Goal: Task Accomplishment & Management: Use online tool/utility

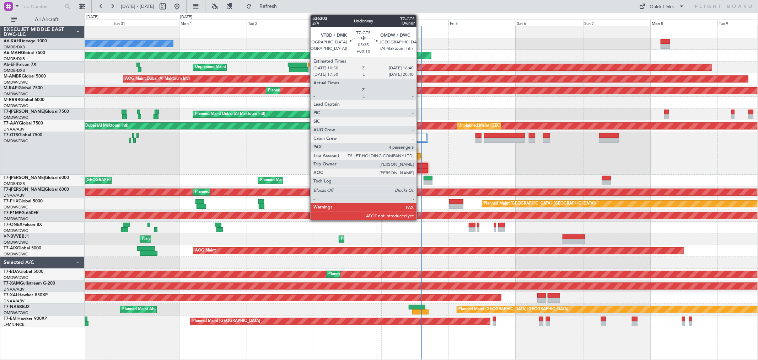
click at [390, 165] on div at bounding box center [419, 165] width 17 height 5
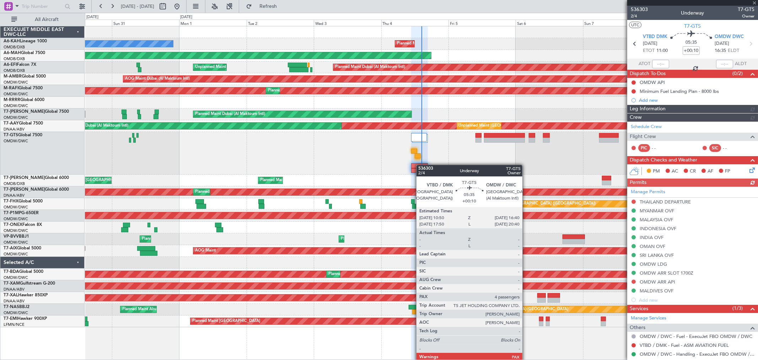
type input "[PERSON_NAME] (ANI)"
type input "7201"
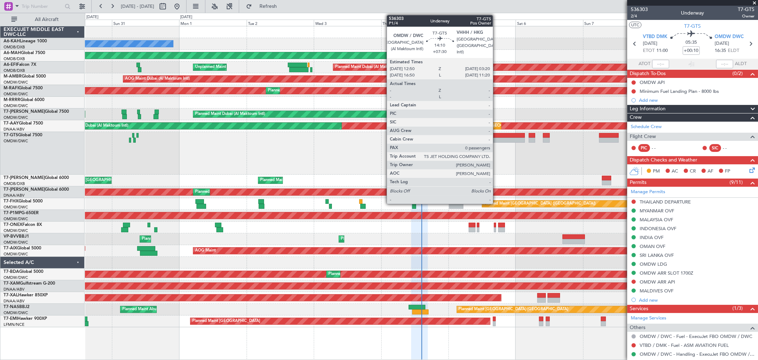
click at [390, 140] on div at bounding box center [504, 140] width 41 height 5
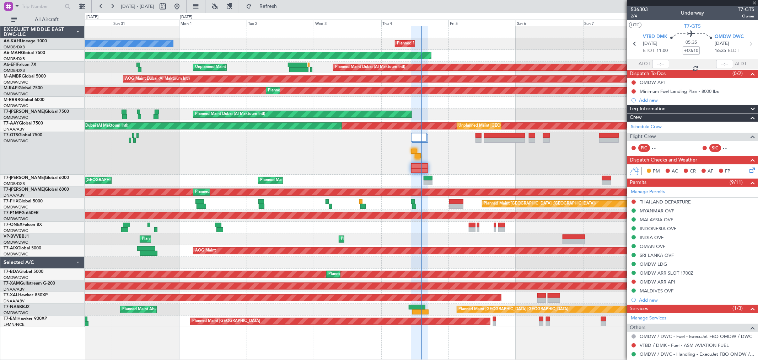
type input "+07:30"
type input "0"
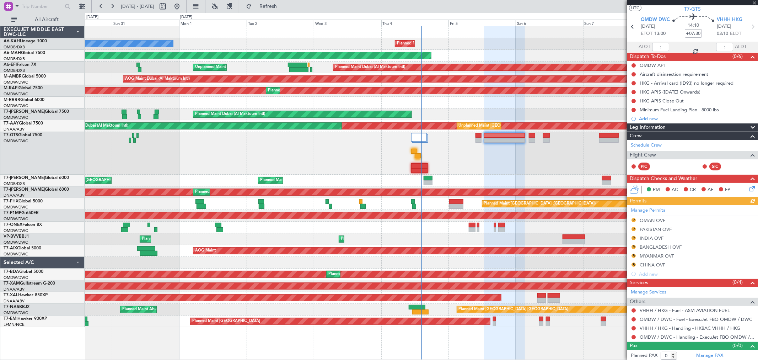
scroll to position [19, 0]
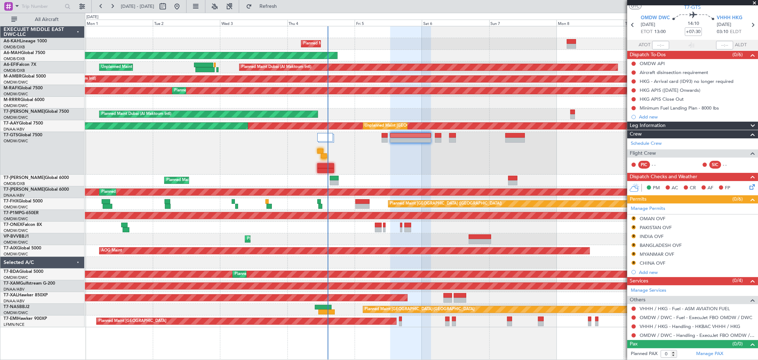
click at [390, 148] on div at bounding box center [421, 153] width 673 height 43
click at [390, 156] on div at bounding box center [421, 153] width 673 height 43
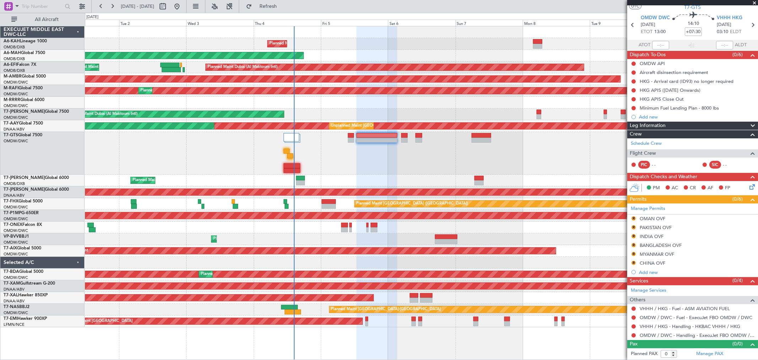
click at [381, 171] on div at bounding box center [421, 153] width 673 height 43
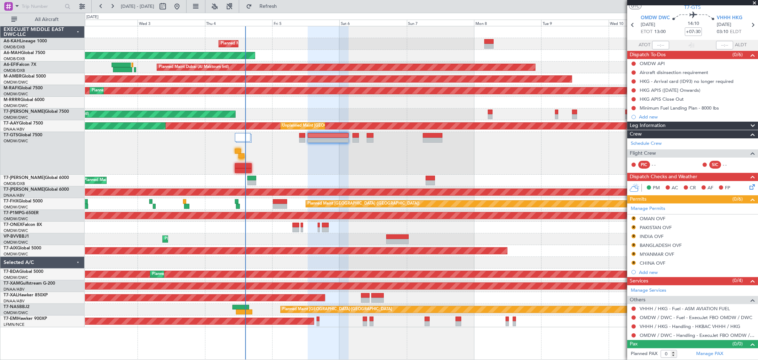
click at [388, 165] on div at bounding box center [421, 153] width 673 height 43
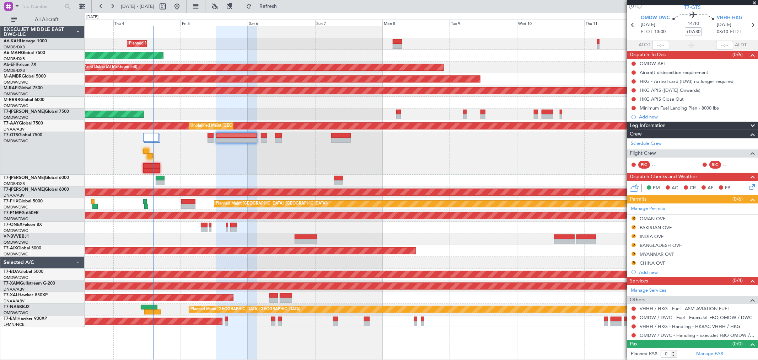
click at [377, 168] on div at bounding box center [421, 153] width 673 height 43
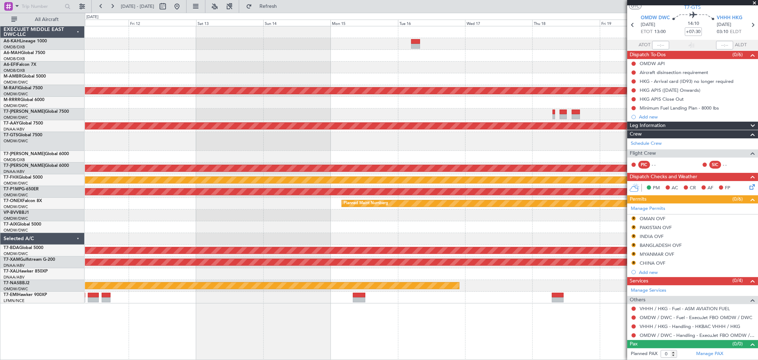
click at [178, 155] on div "Planned Maint Dubai (Al Maktoum Intl) AOG Maint [GEOGRAPHIC_DATA] (Al Maktoum I…" at bounding box center [421, 164] width 673 height 277
click at [183, 11] on button at bounding box center [176, 6] width 11 height 11
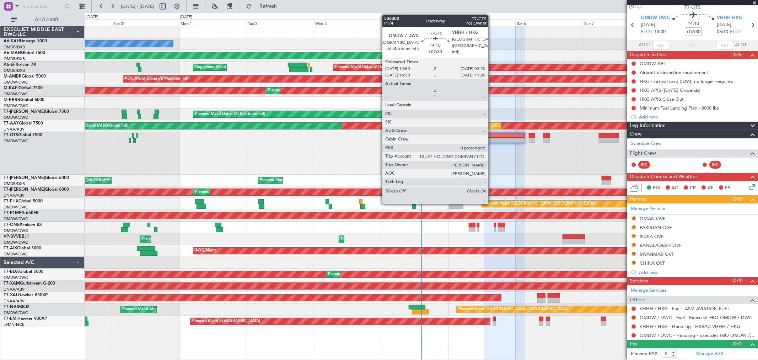
click at [390, 138] on div at bounding box center [504, 140] width 41 height 5
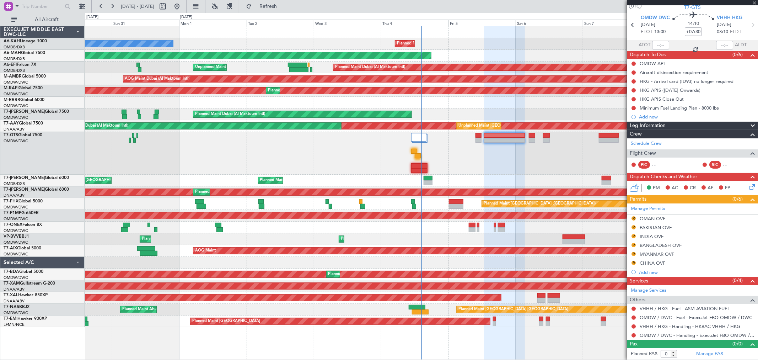
scroll to position [0, 0]
